Goal: Entertainment & Leisure: Browse casually

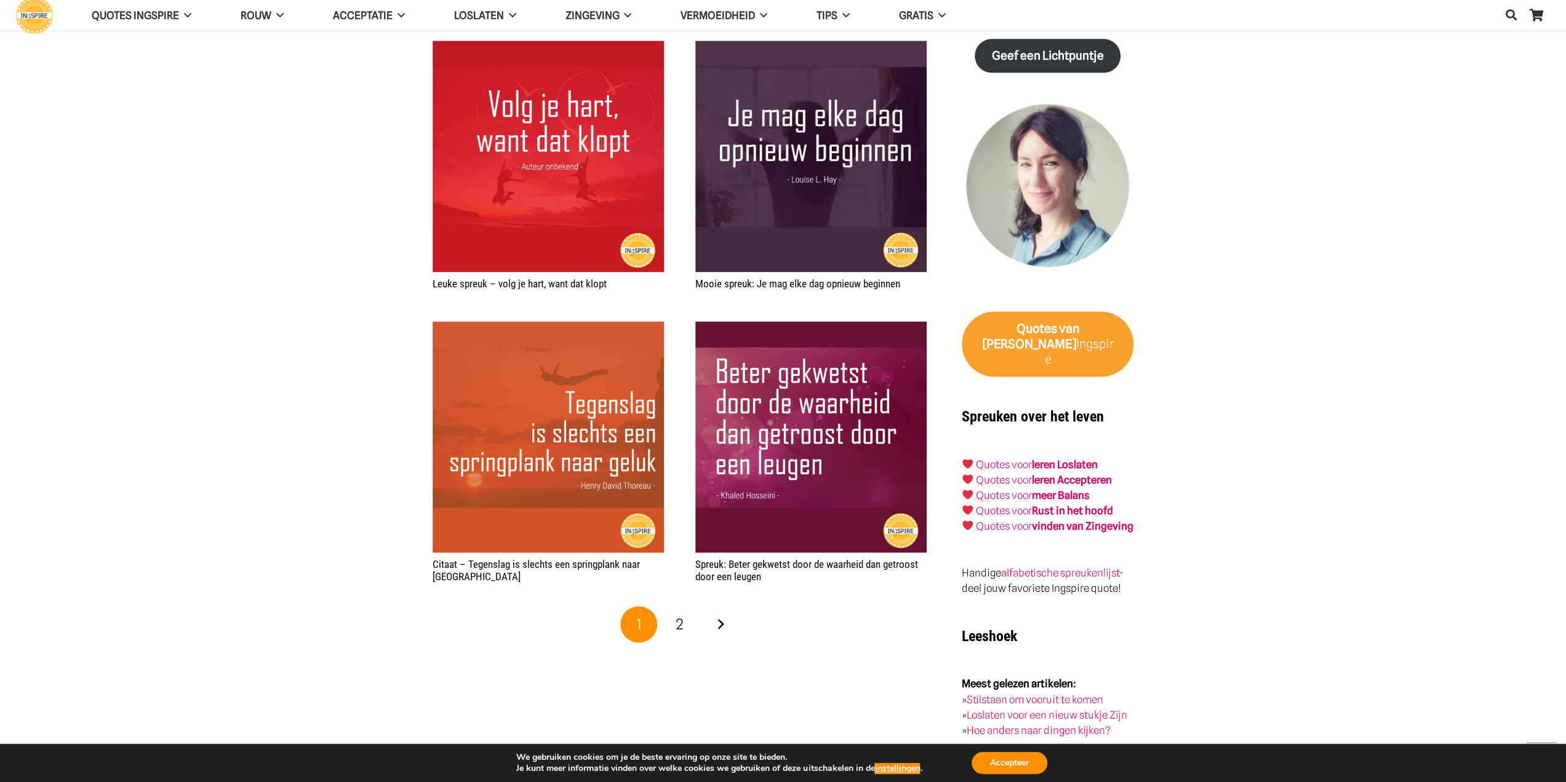
scroll to position [1662, 0]
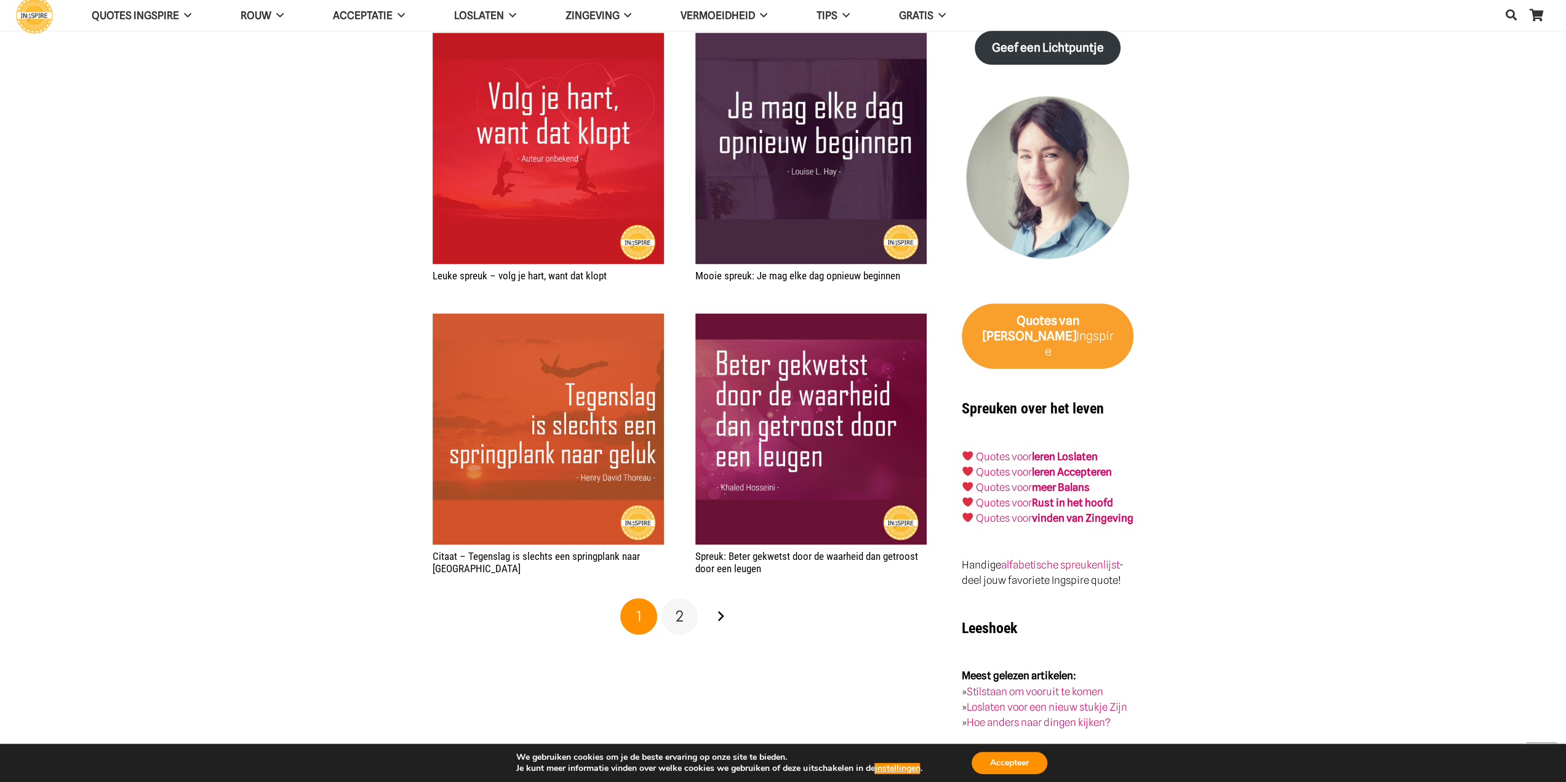
click at [682, 627] on link "2" at bounding box center [680, 616] width 37 height 37
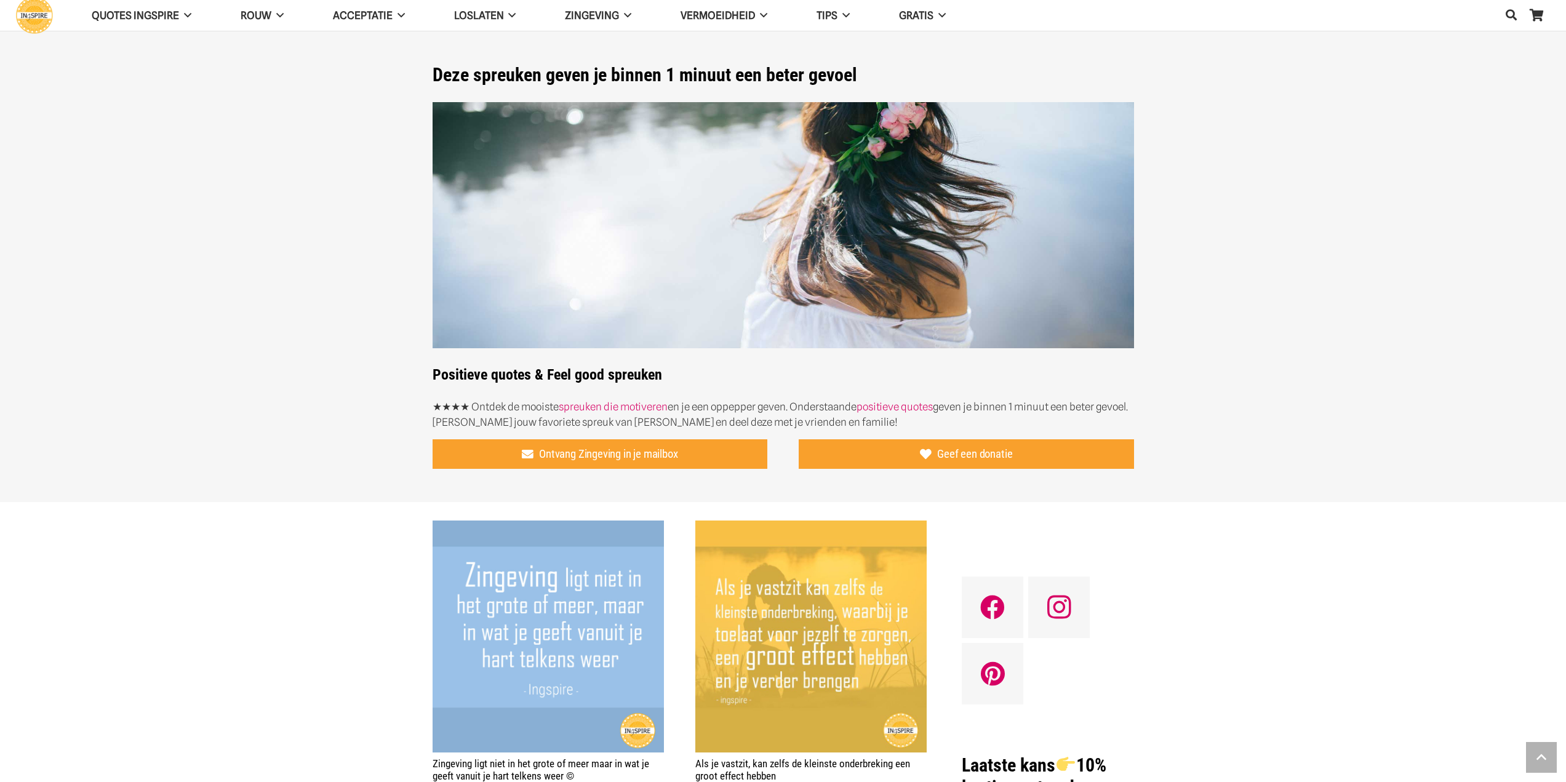
scroll to position [1662, 0]
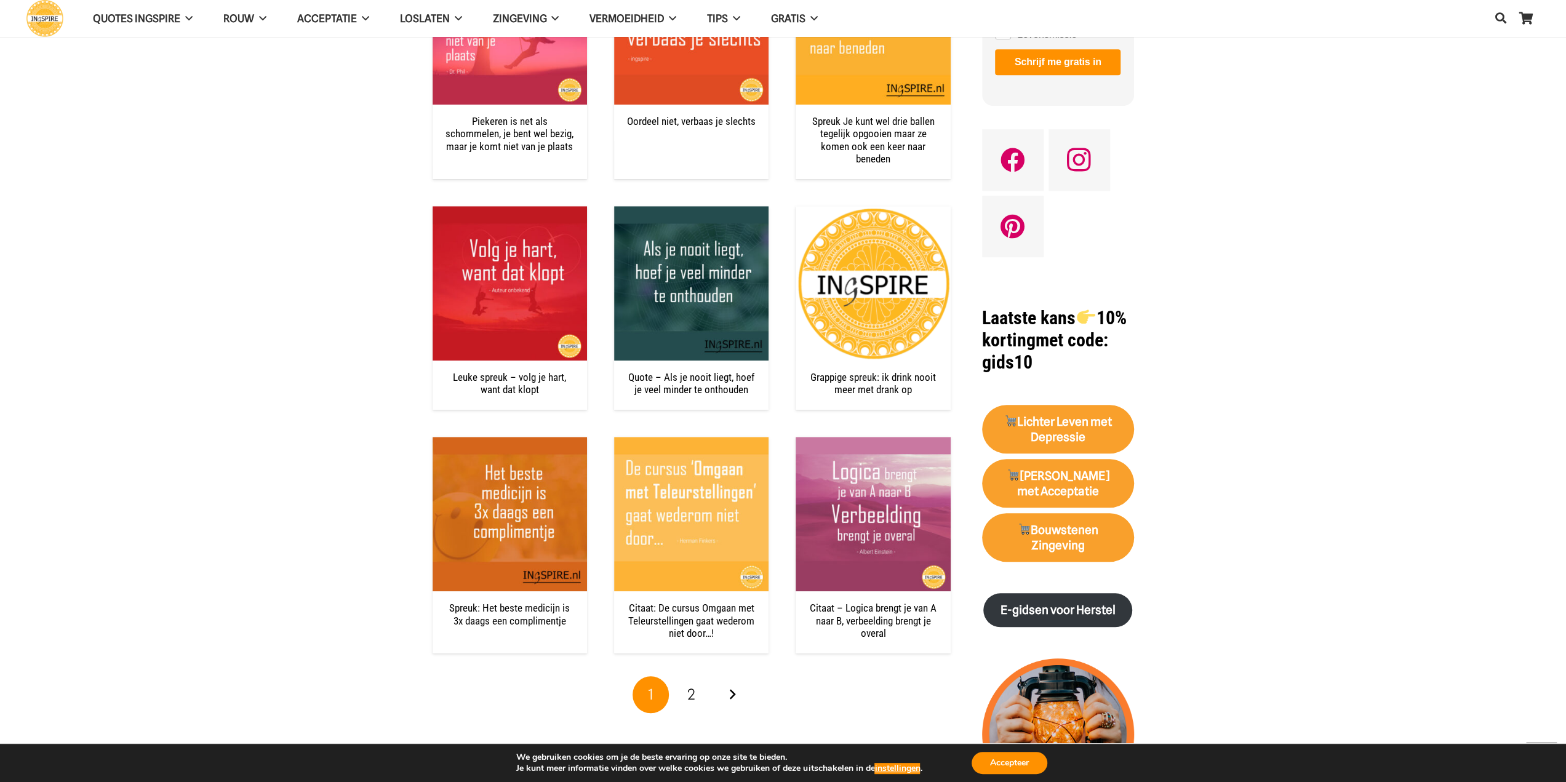
scroll to position [923, 0]
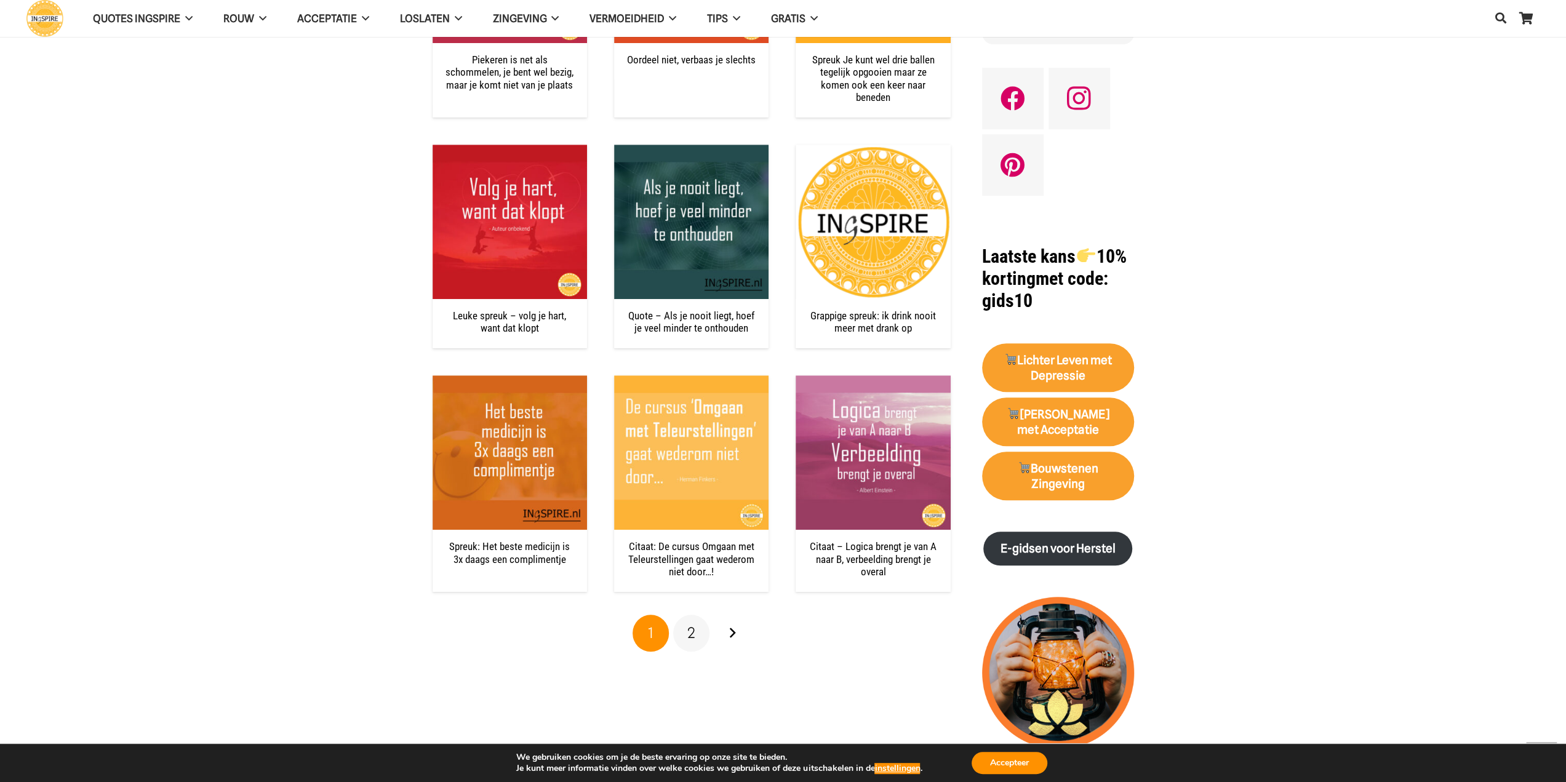
click at [698, 630] on link "2" at bounding box center [691, 633] width 37 height 37
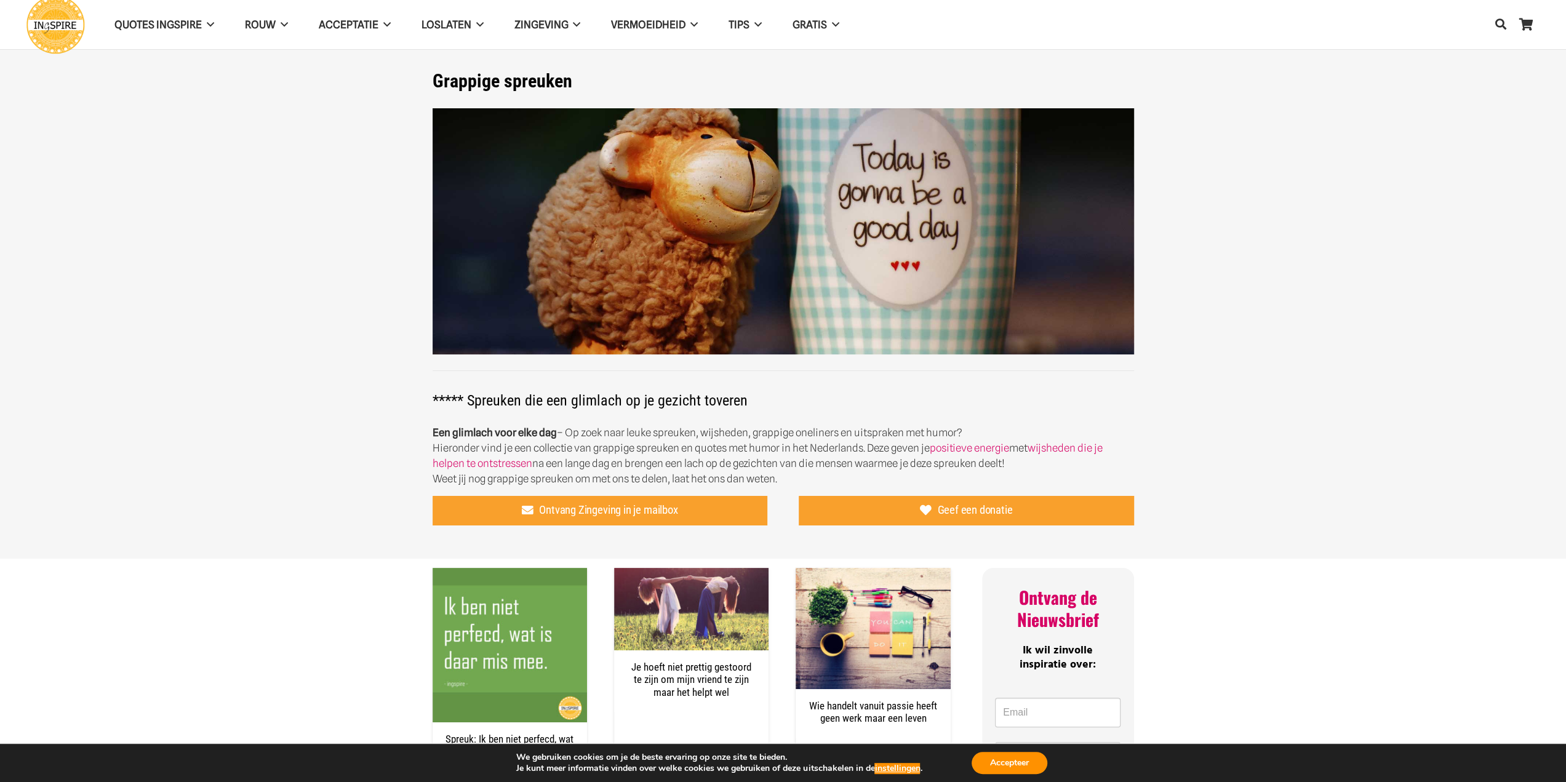
click at [118, 358] on section "Grappige spreuken ***** Spreuken die een glimlach op je gezicht toveren Een gli…" at bounding box center [783, 279] width 1566 height 559
